Goal: Task Accomplishment & Management: Use online tool/utility

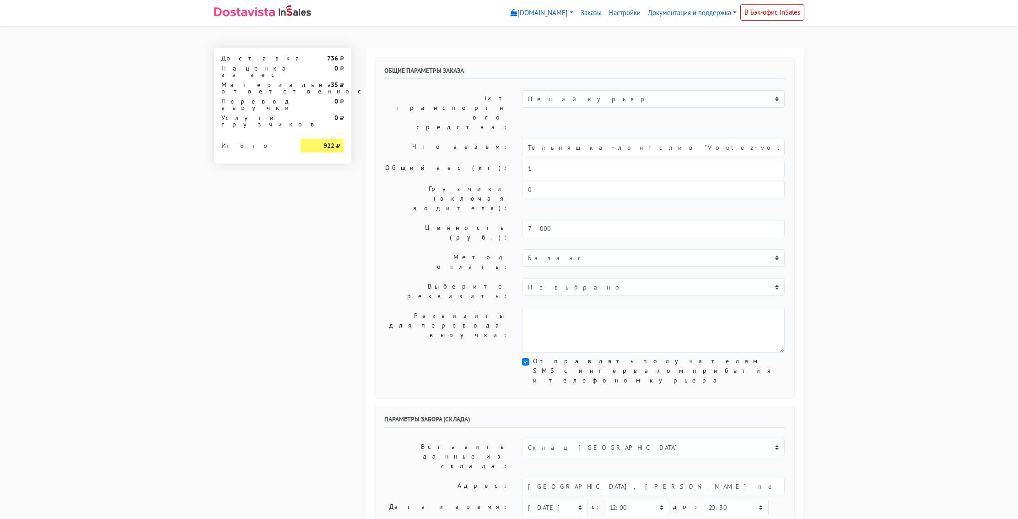
select select "12:00"
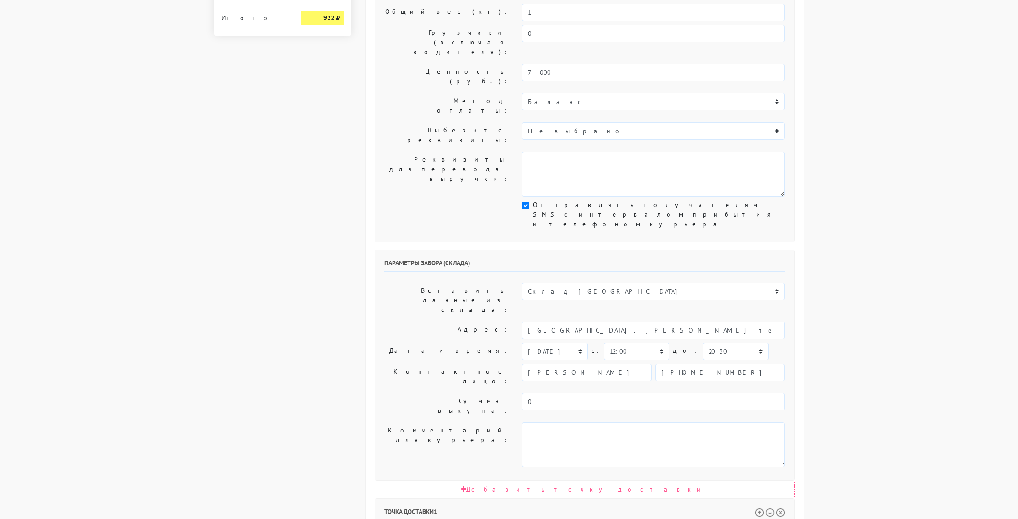
scroll to position [158, 0]
click at [709, 341] on select "00:00 00:30 01:00 01:30 02:00 02:30 03:00 03:30 04:00 04:30 05:00 05:30 06:00 0…" at bounding box center [735, 349] width 65 height 17
click at [709, 342] on select "00:00 00:30 01:00 01:30 02:00 02:30 03:00 03:30 04:00 04:30 05:00 05:30 06:00 0…" at bounding box center [735, 350] width 65 height 17
select select "13:00"
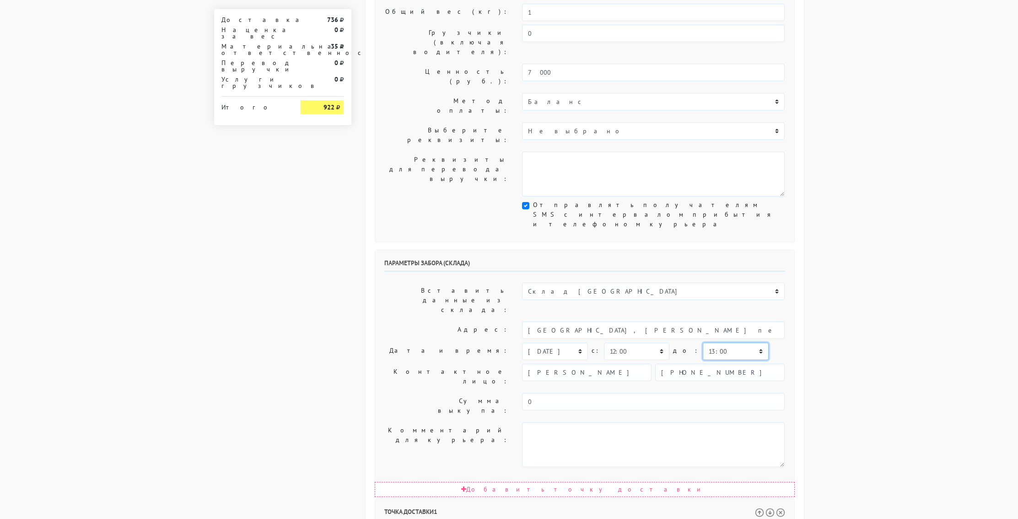
click at [703, 342] on select "00:00 00:30 01:00 01:30 02:00 02:30 03:00 03:30 04:00 04:30 05:00 05:30 06:00 0…" at bounding box center [735, 350] width 65 height 17
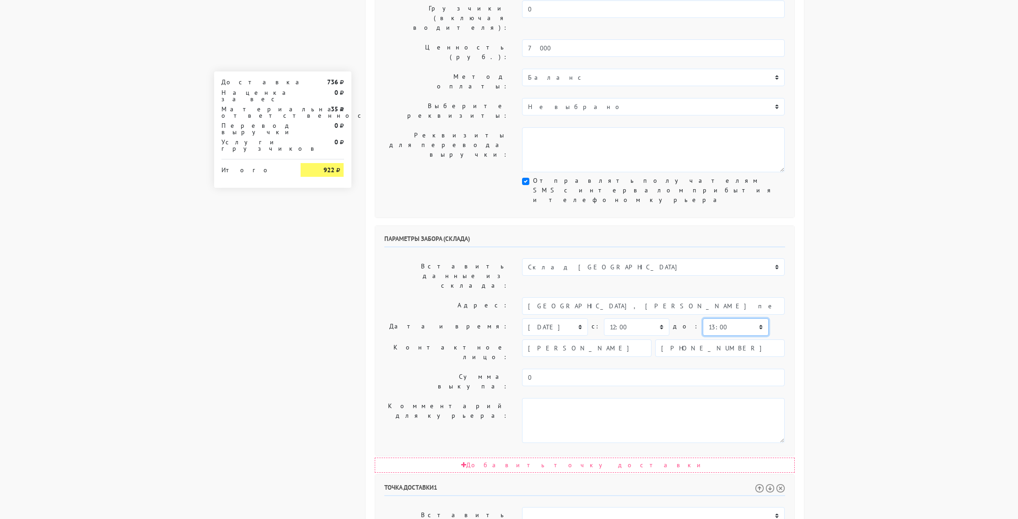
scroll to position [179, 0]
click at [579, 319] on select "[DATE] [DATE] [DATE] [DATE] [DATE] [DATE] [DATE] [DATE] [DATE]" at bounding box center [554, 327] width 65 height 17
select select "[DATE]"
click at [522, 319] on select "[DATE] [DATE] [DATE] [DATE] [DATE] [DATE] [DATE] [DATE] [DATE]" at bounding box center [554, 327] width 65 height 17
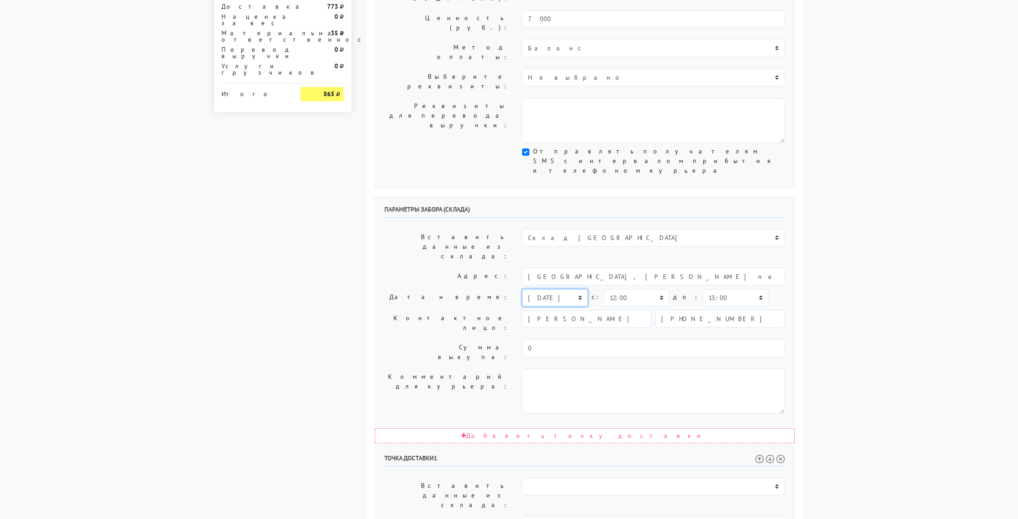
scroll to position [211, 0]
click at [641, 287] on select "00:00 00:30 01:00 01:30 02:00 02:30 03:00 03:30 04:00 04:30 05:00 05:30 06:00 0…" at bounding box center [636, 295] width 65 height 17
select select "12:30"
click at [604, 287] on select "00:00 00:30 01:00 01:30 02:00 02:30 03:00 03:30 04:00 04:30 05:00 05:30 06:00 0…" at bounding box center [636, 295] width 65 height 17
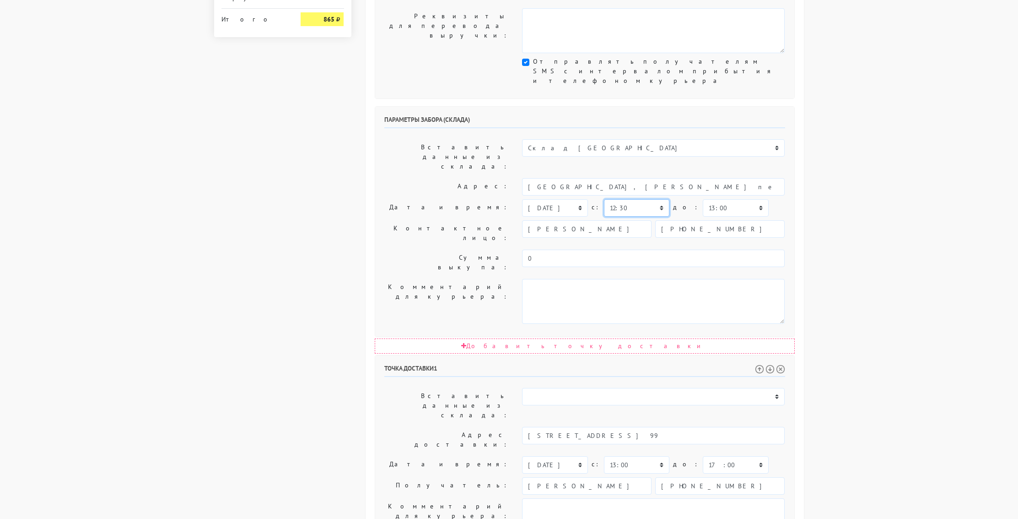
scroll to position [301, 0]
click at [722, 454] on select "00:00 00:30 01:00 01:30 02:00 02:30 03:00 03:30 04:00 04:30 05:00 05:30 06:00 0…" at bounding box center [735, 462] width 65 height 17
select select "16:00"
click at [703, 454] on select "00:00 00:30 01:00 01:30 02:00 02:30 03:00 03:30 04:00 04:30 05:00 05:30 06:00 0…" at bounding box center [735, 462] width 65 height 17
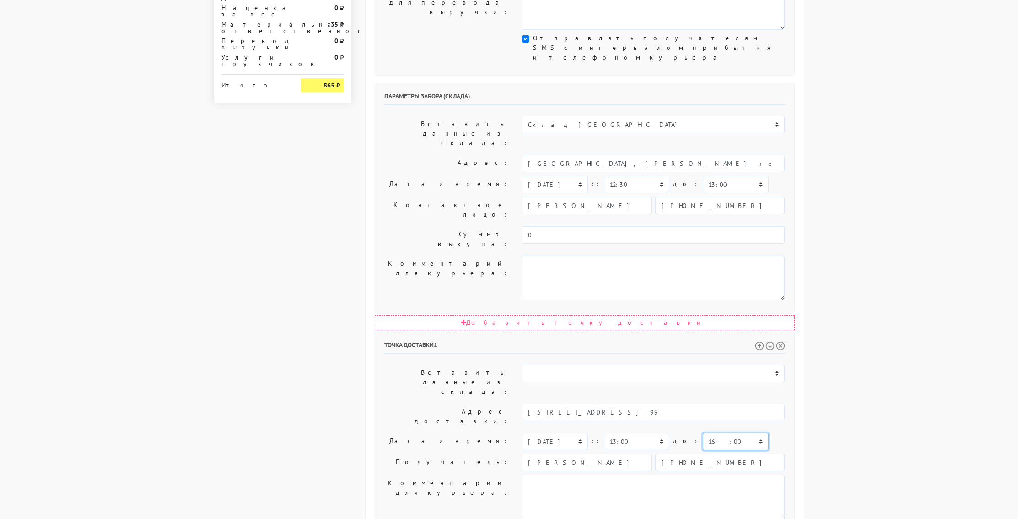
scroll to position [326, 0]
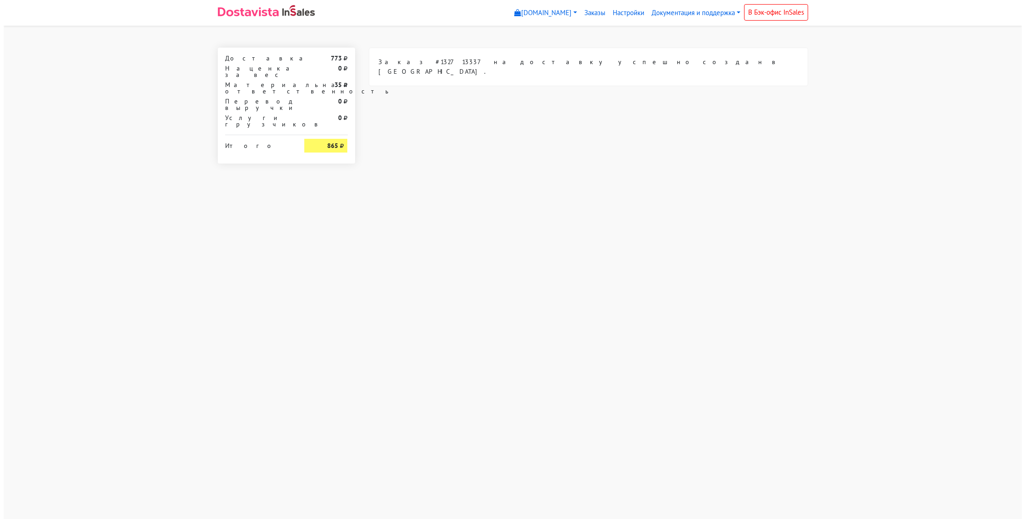
scroll to position [0, 0]
